Goal: Task Accomplishment & Management: Use online tool/utility

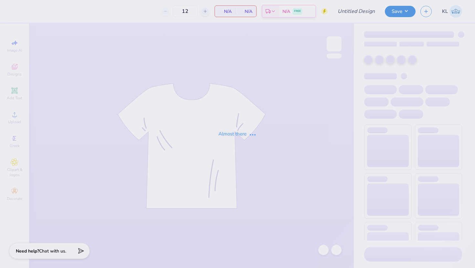
type input "WRC Hoodies"
type input "24"
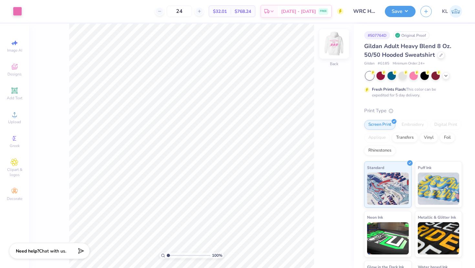
click at [341, 44] on img at bounding box center [334, 44] width 26 height 26
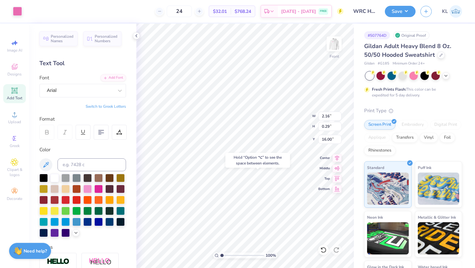
type input "16.00"
click at [405, 10] on button "Save" at bounding box center [399, 10] width 31 height 11
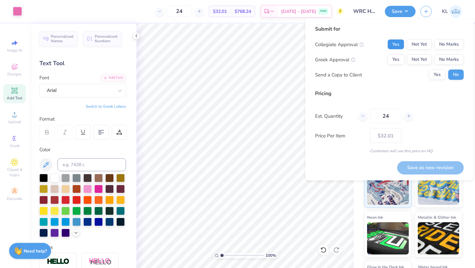
click at [393, 44] on button "Yes" at bounding box center [395, 44] width 17 height 10
click at [462, 63] on button "No Marks" at bounding box center [448, 60] width 29 height 10
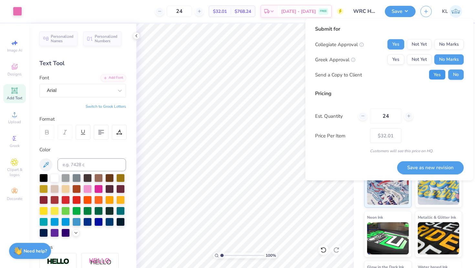
click at [439, 77] on button "Yes" at bounding box center [436, 75] width 17 height 10
click at [426, 172] on button "Save as new revision" at bounding box center [430, 167] width 67 height 13
type input "– –"
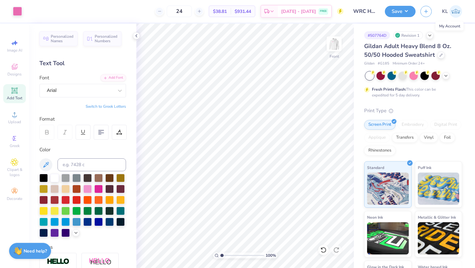
click at [456, 10] on img at bounding box center [455, 11] width 13 height 13
